Goal: Transaction & Acquisition: Download file/media

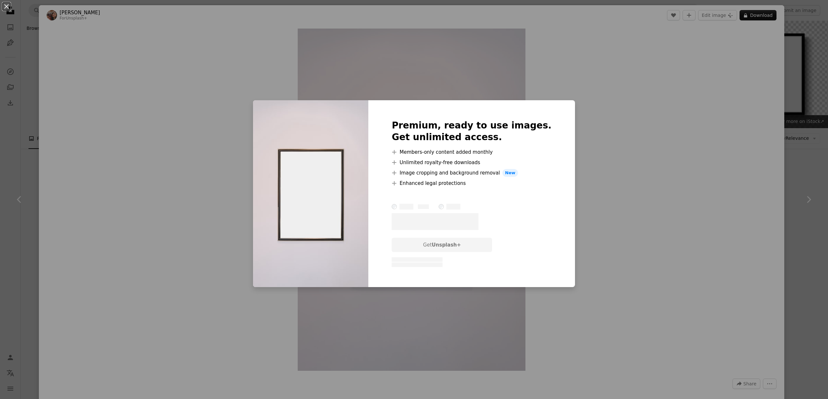
scroll to position [361, 0]
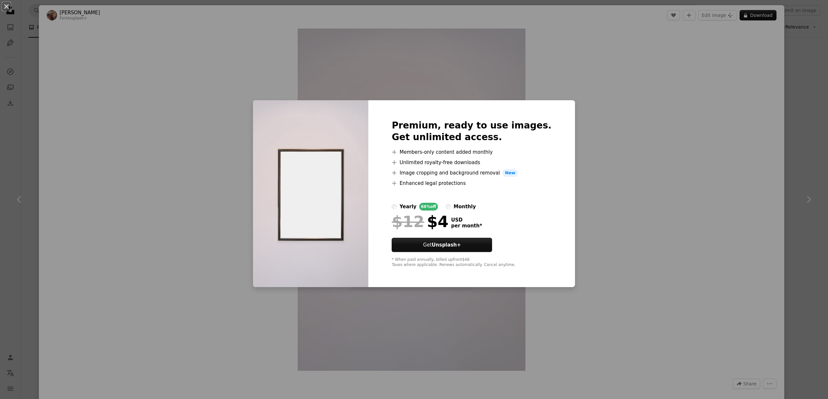
drag, startPoint x: 157, startPoint y: 42, endPoint x: 160, endPoint y: 42, distance: 3.3
click at [157, 42] on div "An X shape Premium, ready to use images. Get unlimited access. A plus sign Memb…" at bounding box center [414, 199] width 828 height 399
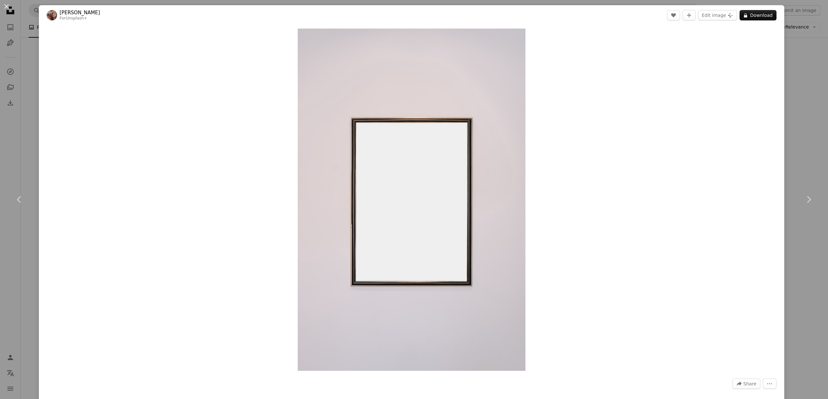
click at [823, 119] on div "An X shape Chevron left Chevron right Lala Azizli For Unsplash+ A heart A plus …" at bounding box center [414, 199] width 828 height 399
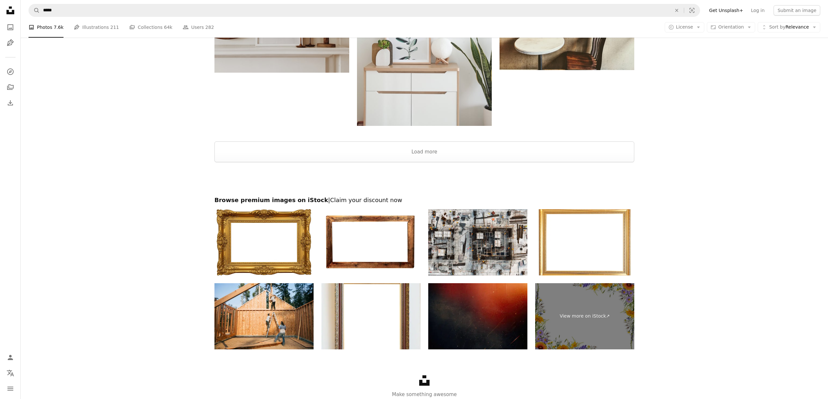
scroll to position [1333, 0]
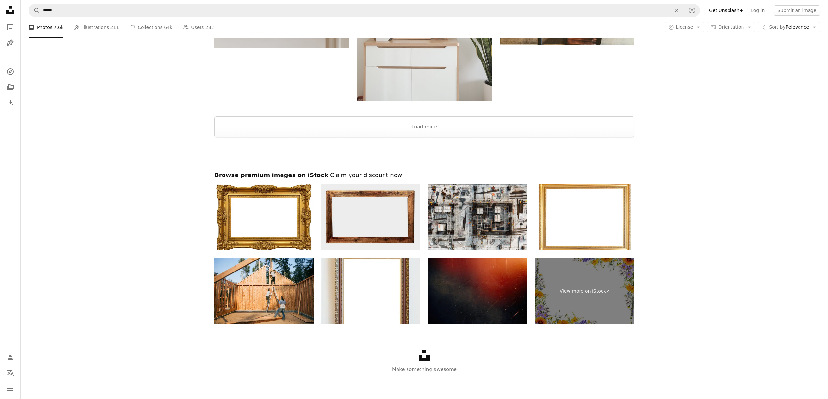
click at [366, 205] on img at bounding box center [370, 217] width 99 height 66
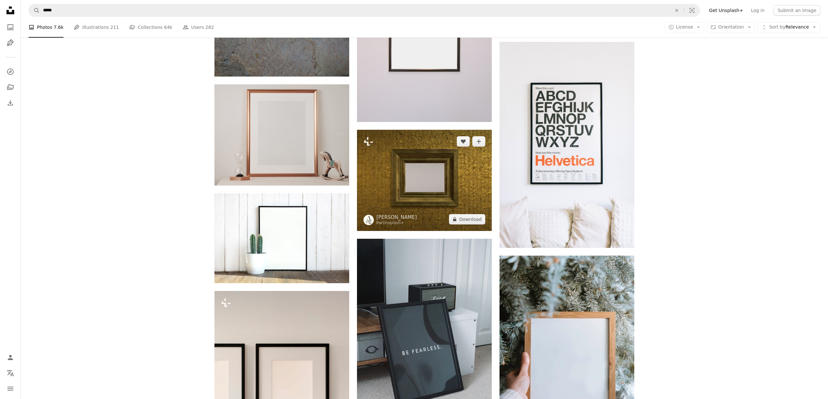
scroll to position [533, 0]
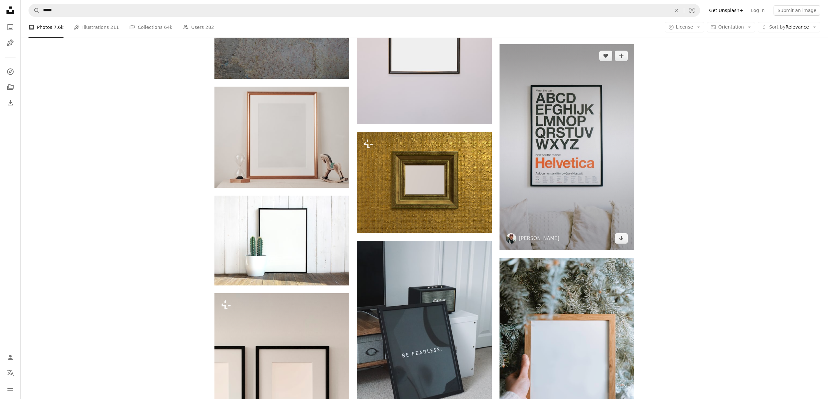
click at [569, 174] on img at bounding box center [567, 147] width 135 height 206
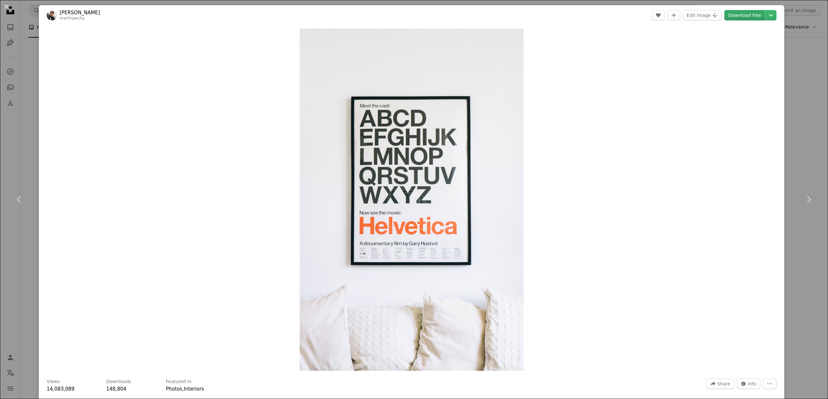
click at [753, 14] on link "Download free" at bounding box center [744, 15] width 41 height 10
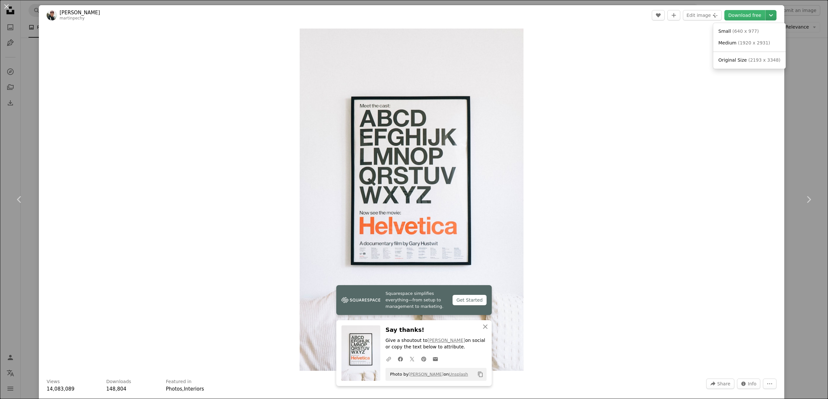
click at [776, 15] on icon "Chevron down" at bounding box center [771, 15] width 10 height 8
click at [750, 58] on span "( 2193 x 3348 )" at bounding box center [764, 59] width 32 height 5
